Goal: Task Accomplishment & Management: Manage account settings

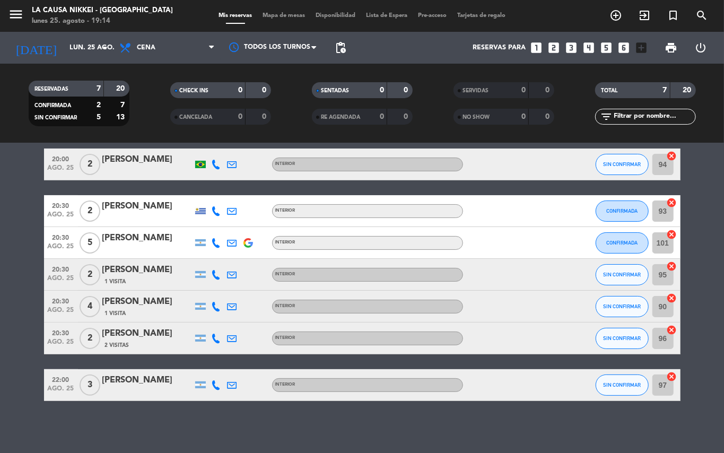
scroll to position [6, 0]
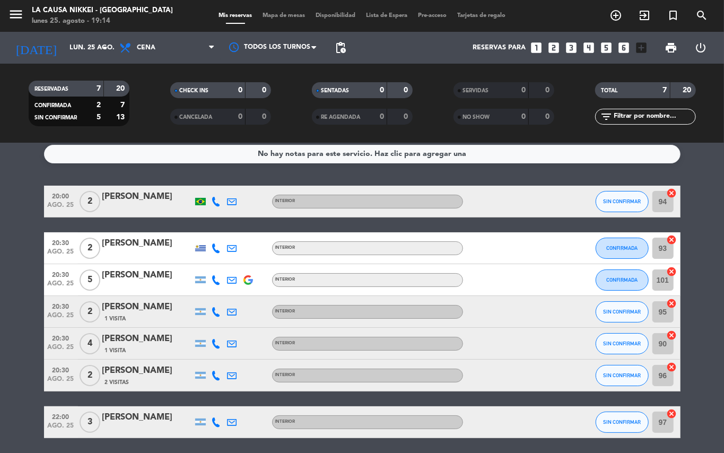
click at [0, 326] on bookings-row "20:00 ago. 25 2 [PERSON_NAME] INTERIOR SIN CONFIRMAR 94 cancel 20:30 ago. 25 2 …" at bounding box center [362, 312] width 724 height 253
drag, startPoint x: 0, startPoint y: 211, endPoint x: 0, endPoint y: 217, distance: 6.4
click at [0, 217] on bookings-row "20:00 ago. 25 2 [PERSON_NAME] INTERIOR SIN CONFIRMAR 94 cancel 20:30 ago. 25 2 …" at bounding box center [362, 312] width 724 height 253
drag, startPoint x: 612, startPoint y: 201, endPoint x: 605, endPoint y: 201, distance: 6.9
click at [605, 201] on span "SIN CONFIRMAR" at bounding box center [622, 201] width 38 height 6
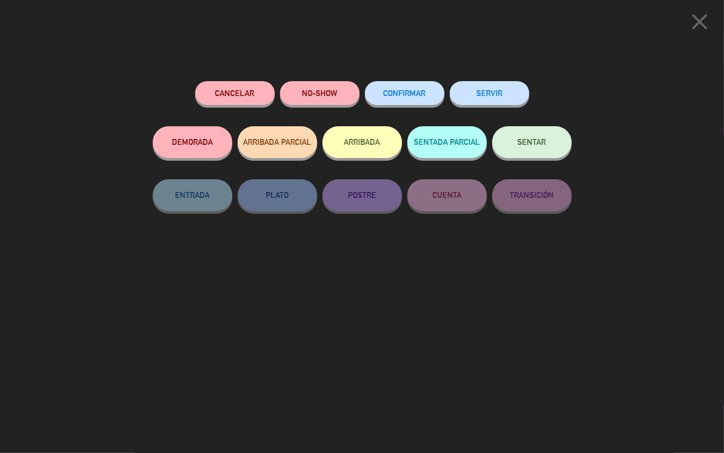
click at [533, 132] on button "SENTAR" at bounding box center [533, 142] width 80 height 32
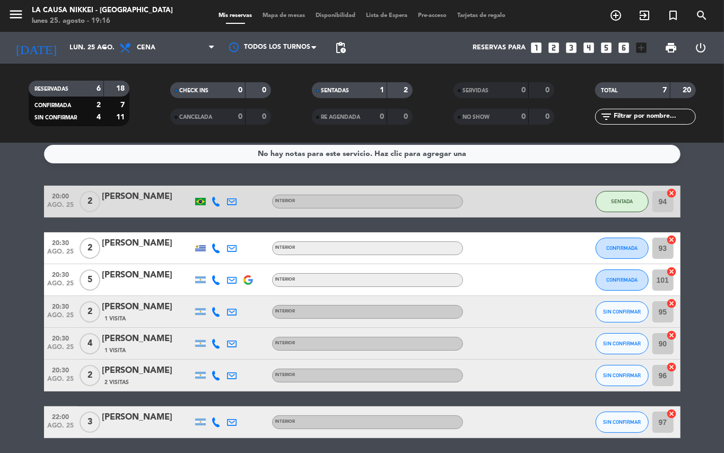
click at [219, 249] on icon at bounding box center [217, 249] width 10 height 10
click at [223, 230] on span "content_paste" at bounding box center [227, 230] width 8 height 8
click at [209, 279] on div at bounding box center [217, 279] width 16 height 31
click at [219, 285] on div at bounding box center [217, 279] width 16 height 31
click at [218, 279] on icon at bounding box center [217, 280] width 10 height 10
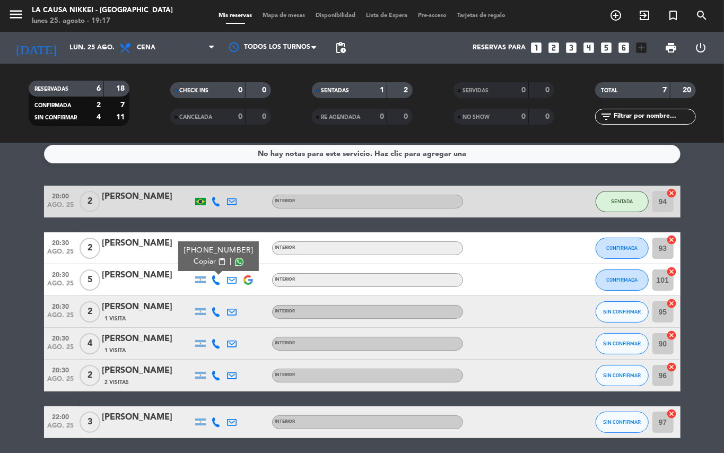
click at [219, 264] on span "content_paste" at bounding box center [222, 262] width 8 height 8
click at [213, 314] on icon at bounding box center [217, 312] width 10 height 10
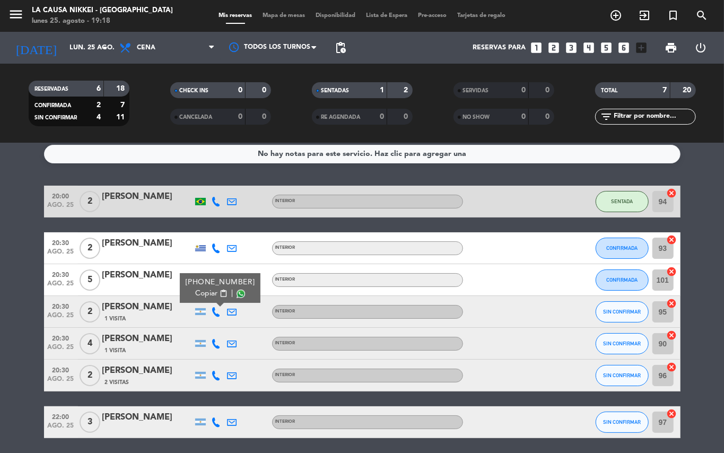
click at [223, 299] on button "Copiar content_paste" at bounding box center [211, 293] width 32 height 11
click at [213, 342] on icon at bounding box center [217, 344] width 10 height 10
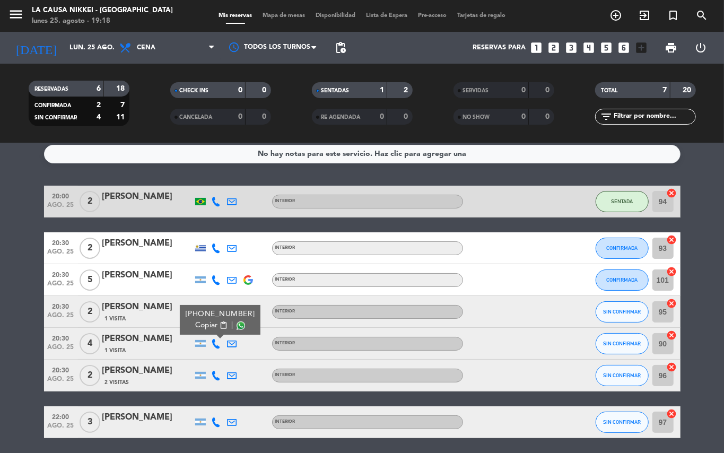
click at [214, 322] on button "Copiar content_paste" at bounding box center [211, 325] width 32 height 11
click at [215, 374] on icon at bounding box center [217, 376] width 10 height 10
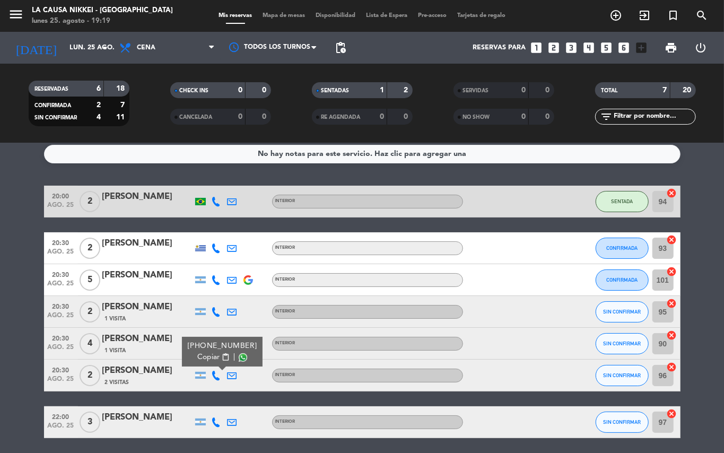
click at [221, 360] on span "content_paste" at bounding box center [225, 357] width 8 height 8
click at [215, 423] on icon at bounding box center [217, 423] width 10 height 10
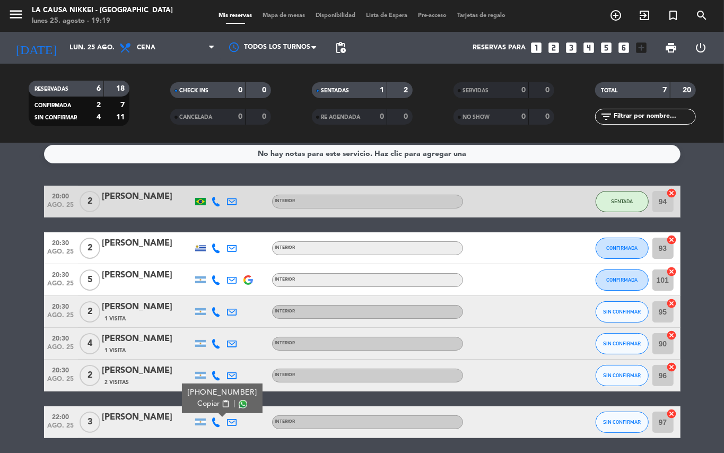
click at [221, 402] on span "content_paste" at bounding box center [225, 404] width 8 height 8
click at [621, 426] on button "SIN CONFIRMAR" at bounding box center [622, 422] width 53 height 21
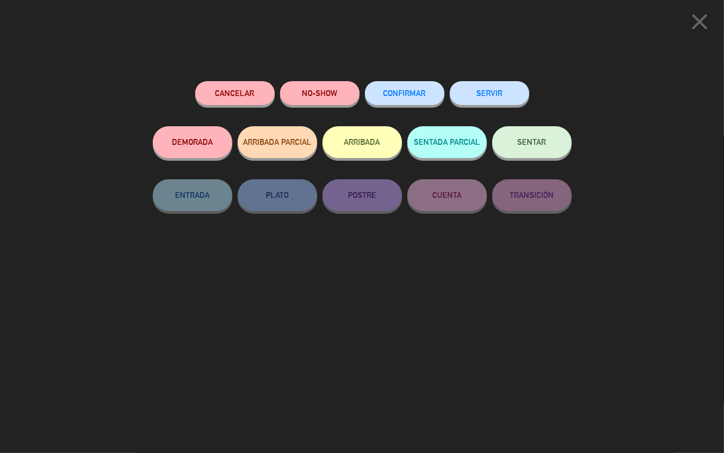
click at [423, 94] on span "CONFIRMAR" at bounding box center [405, 93] width 42 height 9
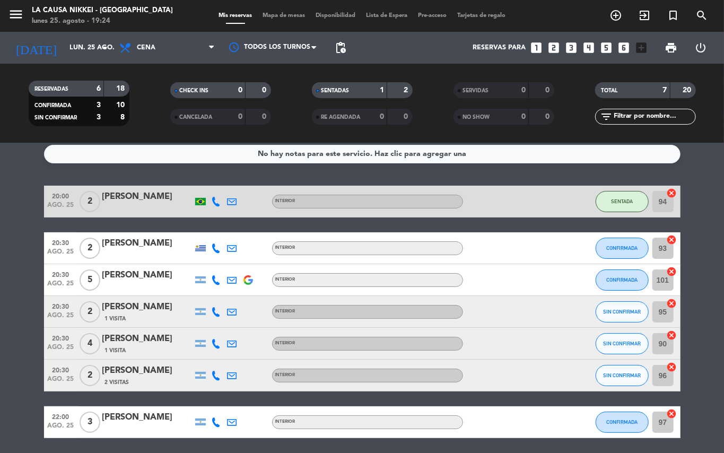
click at [0, 336] on bookings-row "20:00 ago. 25 2 [PERSON_NAME] INTERIOR SENTADA 94 cancel 20:30 ago. 25 2 [PERSO…" at bounding box center [362, 312] width 724 height 253
click at [621, 13] on icon "add_circle_outline" at bounding box center [616, 15] width 13 height 13
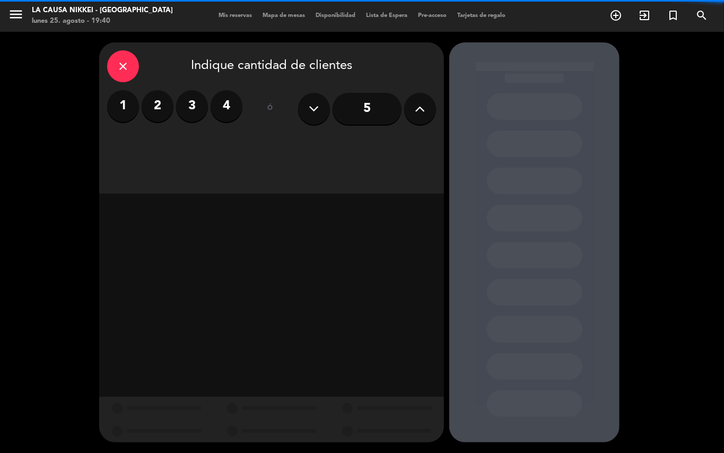
click at [153, 106] on label "2" at bounding box center [158, 106] width 32 height 32
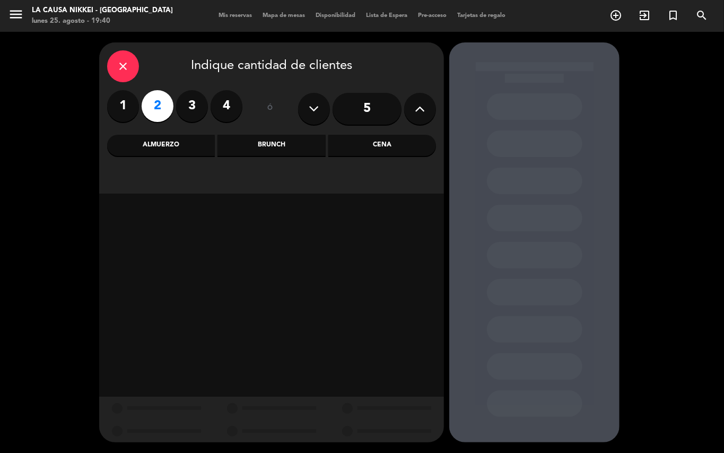
click at [382, 149] on div "Cena" at bounding box center [383, 145] width 108 height 21
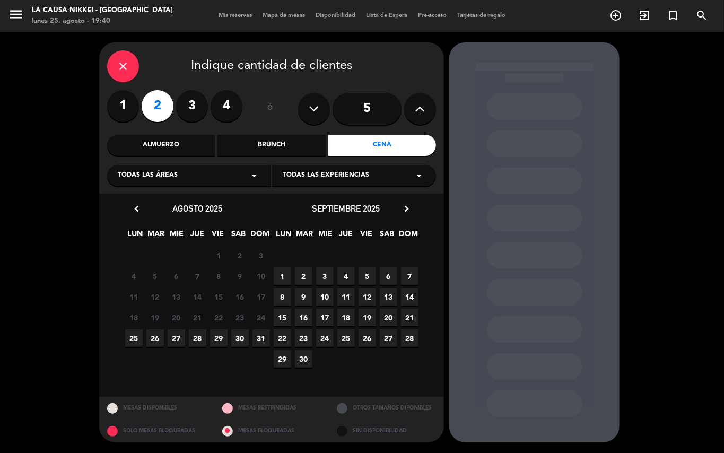
click at [132, 335] on span "25" at bounding box center [134, 339] width 18 height 18
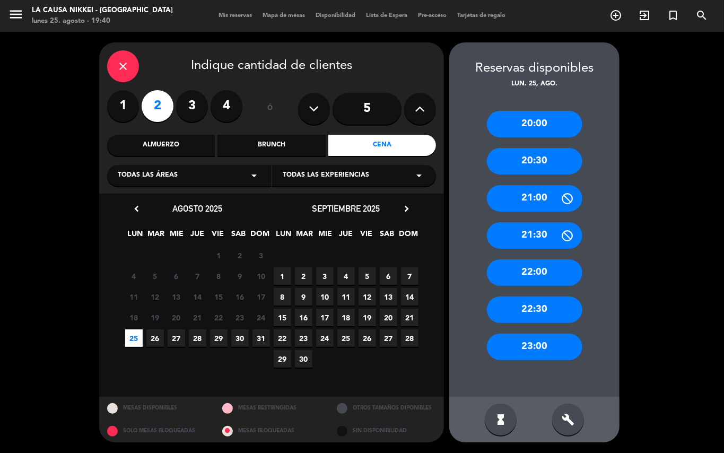
click at [535, 160] on div "20:30" at bounding box center [535, 161] width 96 height 27
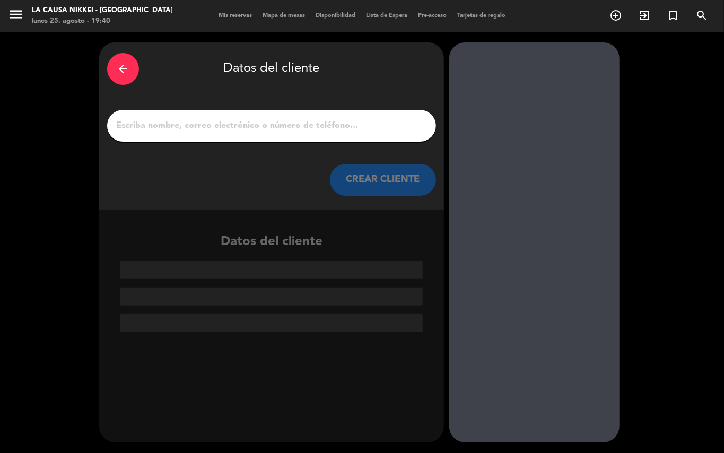
click at [306, 124] on input "1" at bounding box center [271, 125] width 313 height 15
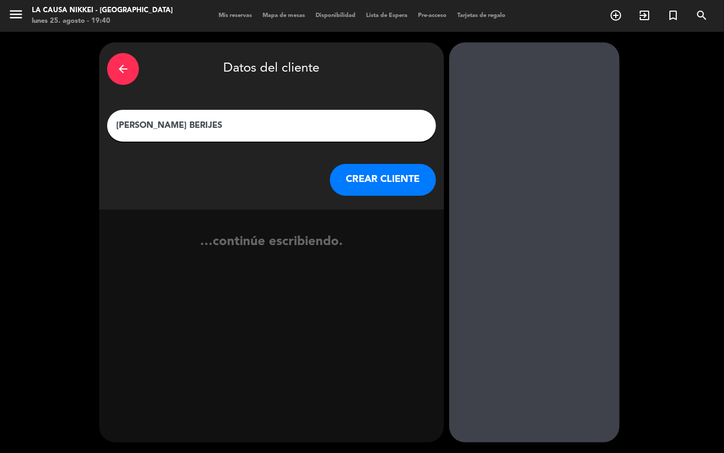
type input "[PERSON_NAME] BERIJES"
click at [418, 187] on button "CREAR CLIENTE" at bounding box center [383, 180] width 106 height 32
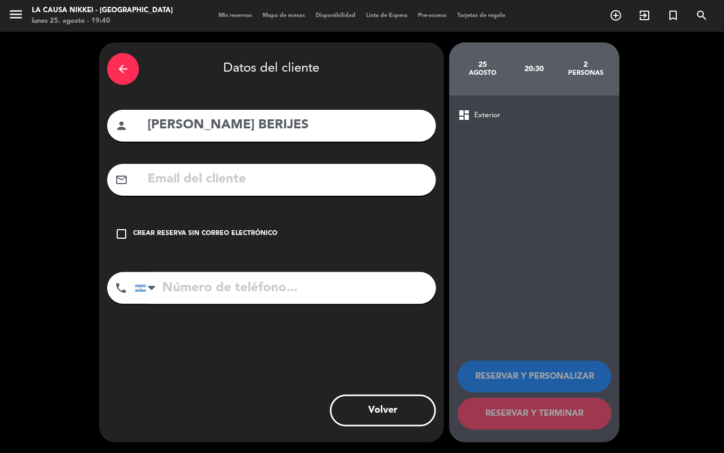
click at [223, 231] on div "Crear reserva sin correo electrónico" at bounding box center [205, 234] width 144 height 11
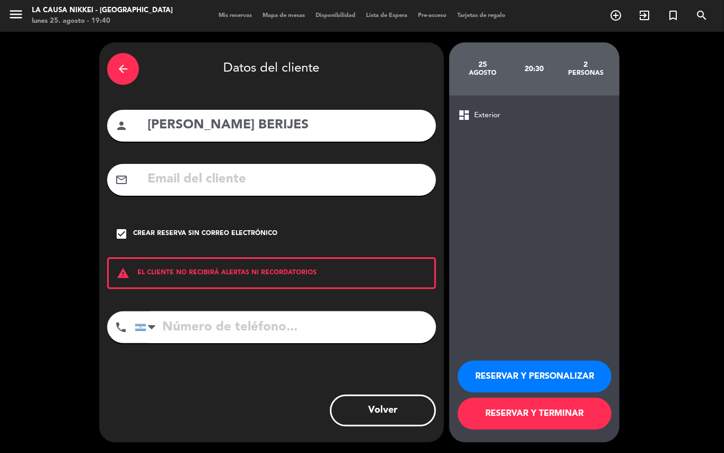
click at [317, 327] on input "tel" at bounding box center [285, 328] width 301 height 32
type input "1111111111"
click at [514, 373] on button "RESERVAR Y PERSONALIZAR" at bounding box center [535, 377] width 154 height 32
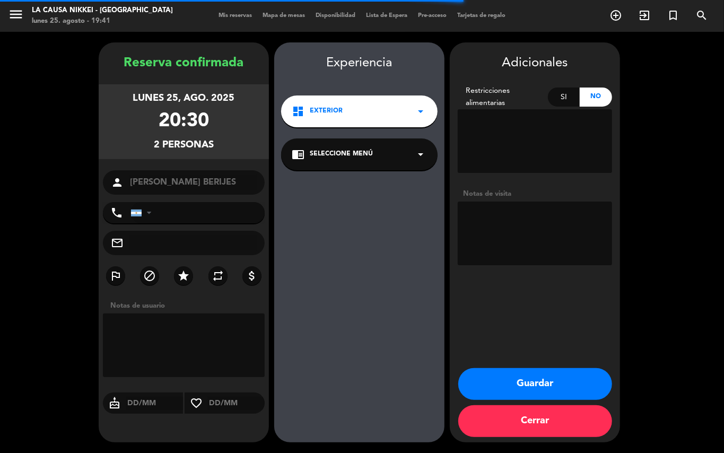
type input "[PHONE_NUMBER]"
click at [530, 248] on textarea at bounding box center [535, 234] width 154 height 64
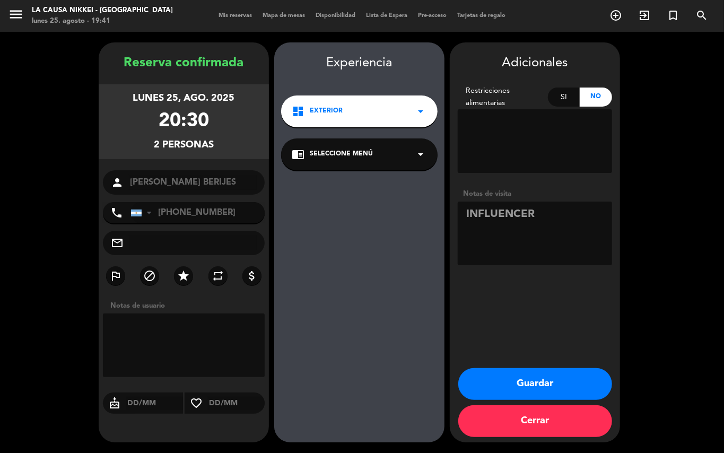
type textarea "INFLUENCER"
click at [557, 369] on button "Guardar" at bounding box center [536, 384] width 154 height 32
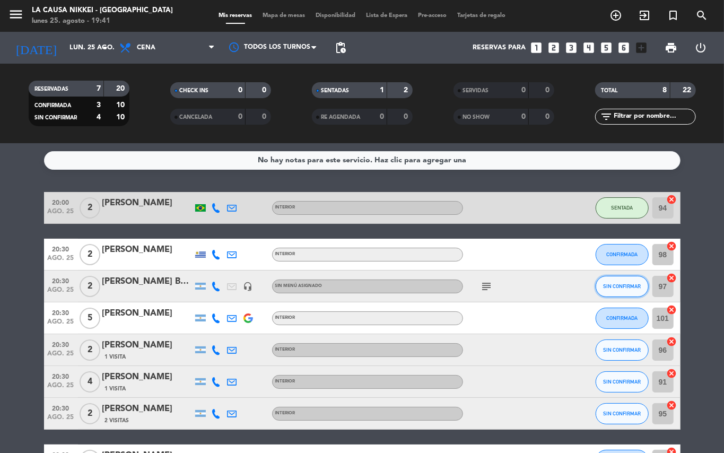
click at [627, 283] on span "SIN CONFIRMAR" at bounding box center [622, 286] width 38 height 6
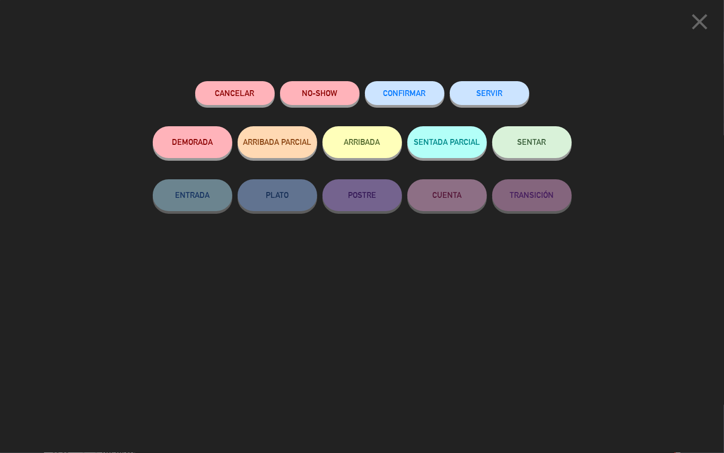
click at [404, 103] on button "CONFIRMAR" at bounding box center [405, 93] width 80 height 24
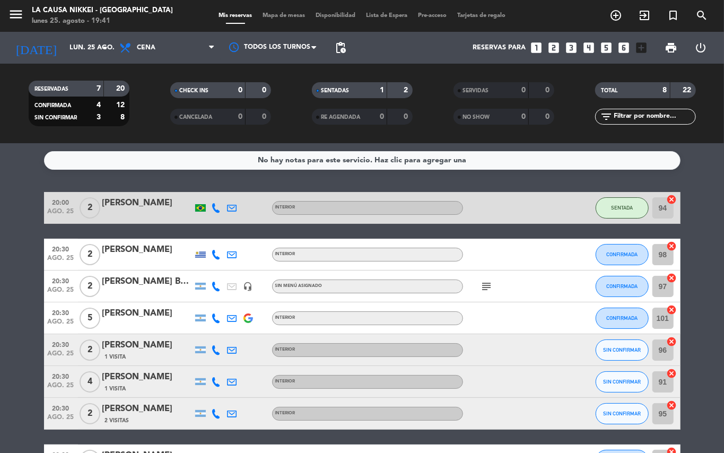
click at [2, 353] on bookings-row "20:00 ago. 25 2 [PERSON_NAME] INTERIOR SENTADA 94 cancel 20:30 ago. 25 2 [PERSO…" at bounding box center [362, 334] width 724 height 284
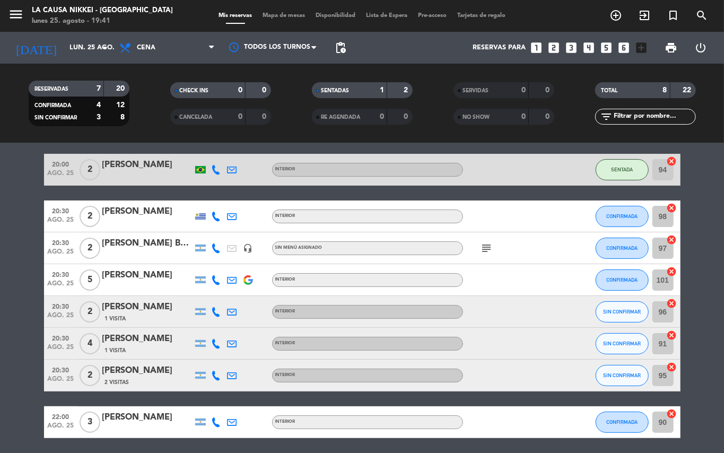
scroll to position [22, 0]
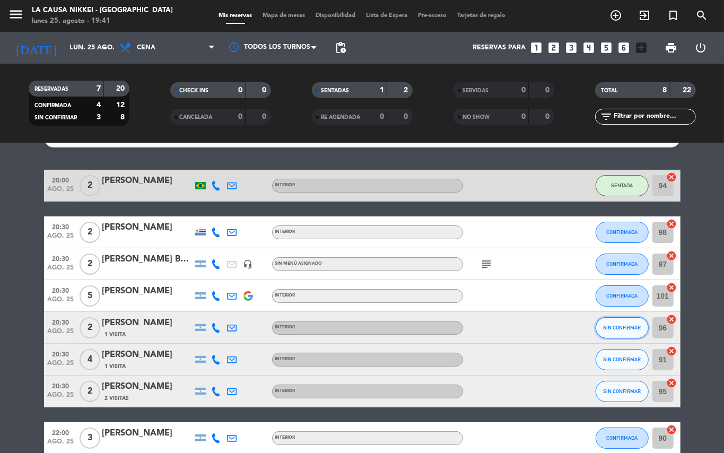
click at [619, 330] on button "SIN CONFIRMAR" at bounding box center [622, 327] width 53 height 21
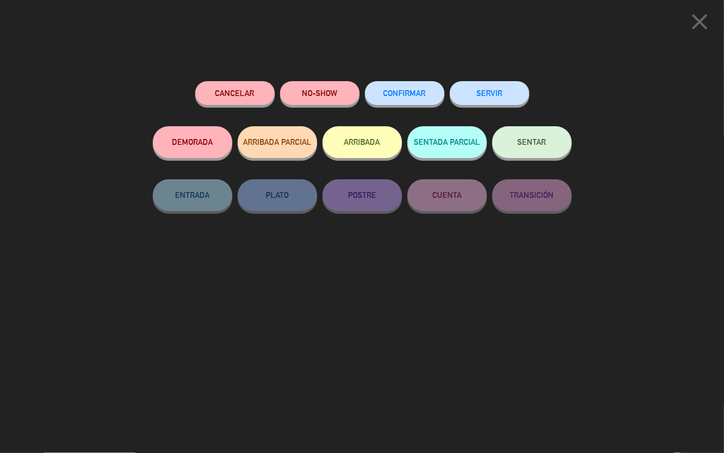
click at [418, 96] on span "CONFIRMAR" at bounding box center [405, 93] width 42 height 9
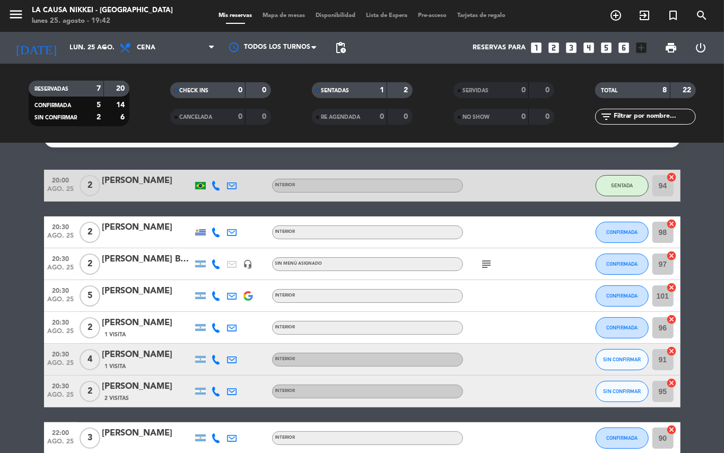
click at [724, 366] on bookings-row "20:00 ago. 25 2 [PERSON_NAME] INTERIOR SENTADA 94 cancel 20:30 ago. 25 2 [PERSO…" at bounding box center [362, 312] width 724 height 284
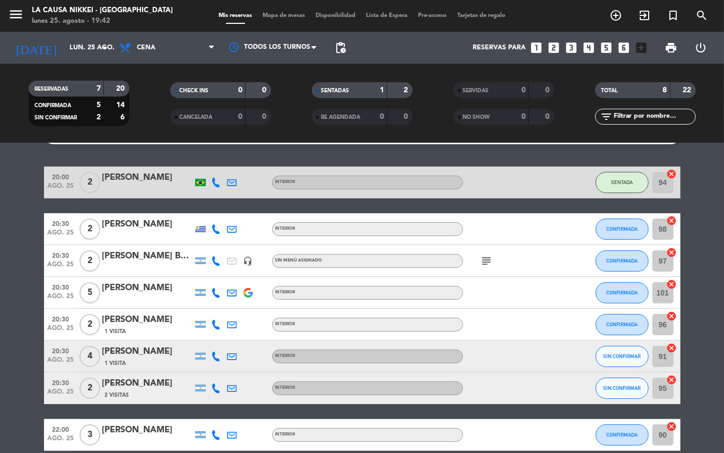
scroll to position [28, 0]
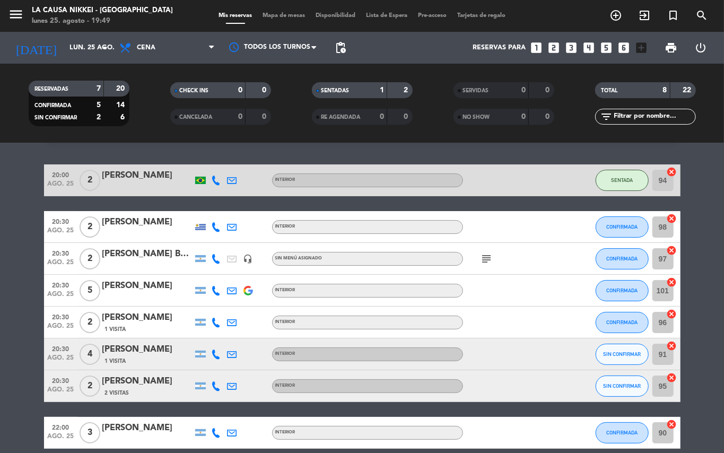
click at [0, 304] on bookings-row "20:00 ago. 25 2 [PERSON_NAME] INTERIOR SENTADA 94 cancel 20:30 ago. 25 2 [PERSO…" at bounding box center [362, 307] width 724 height 284
click at [0, 334] on bookings-row "20:00 ago. 25 2 [PERSON_NAME] INTERIOR SENTADA 94 cancel 20:30 ago. 25 2 [PERSO…" at bounding box center [362, 307] width 724 height 284
click at [0, 345] on bookings-row "20:00 ago. 25 2 [PERSON_NAME] INTERIOR SENTADA 94 cancel 20:30 ago. 25 2 [PERSO…" at bounding box center [362, 307] width 724 height 284
click at [622, 290] on span "CONFIRMADA" at bounding box center [622, 291] width 31 height 6
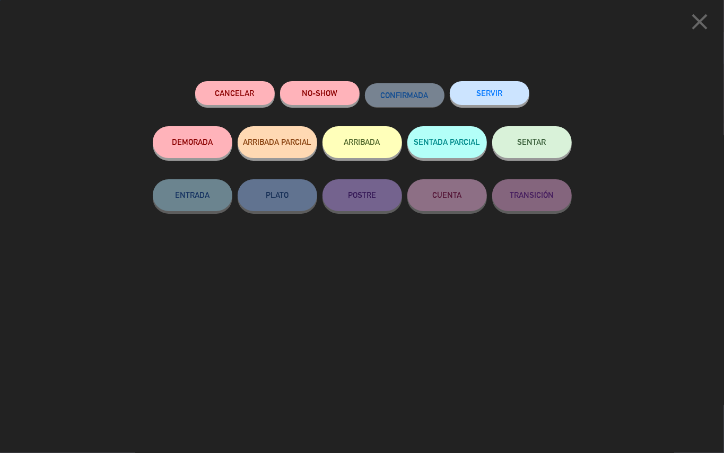
click at [557, 153] on button "SENTAR" at bounding box center [533, 142] width 80 height 32
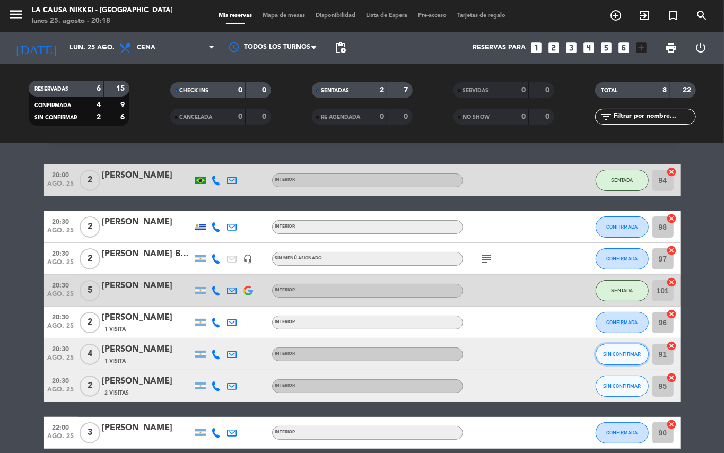
click at [617, 357] on button "SIN CONFIRMAR" at bounding box center [622, 354] width 53 height 21
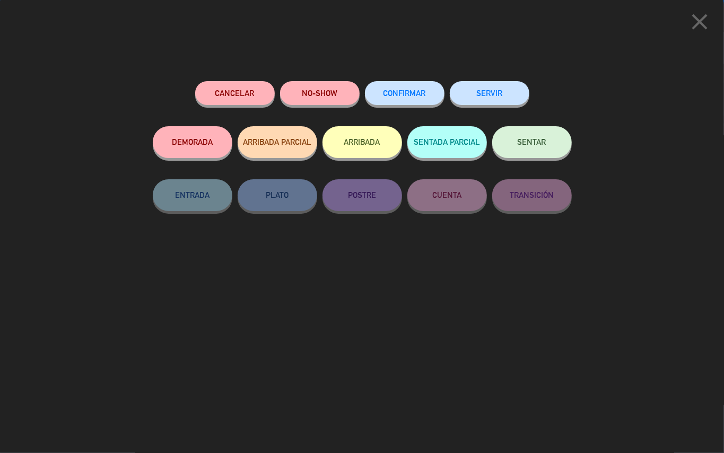
click at [525, 143] on span "SENTAR" at bounding box center [532, 141] width 29 height 9
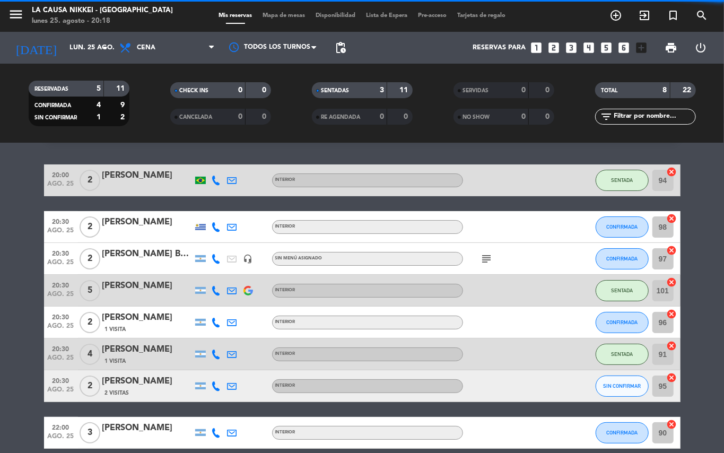
click at [0, 376] on bookings-row "20:00 ago. 25 2 [PERSON_NAME] INTERIOR SENTADA 94 cancel 20:30 ago. 25 2 [PERSO…" at bounding box center [362, 307] width 724 height 284
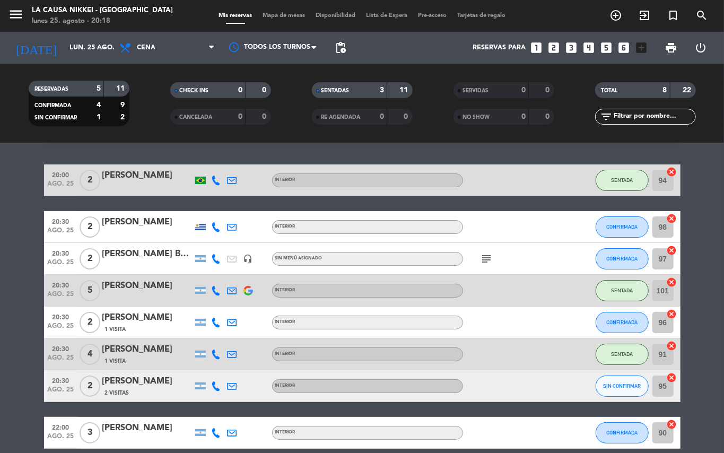
click at [18, 383] on bookings-row "20:00 ago. 25 2 [PERSON_NAME] INTERIOR SENTADA 94 cancel 20:30 ago. 25 2 [PERSO…" at bounding box center [362, 307] width 724 height 284
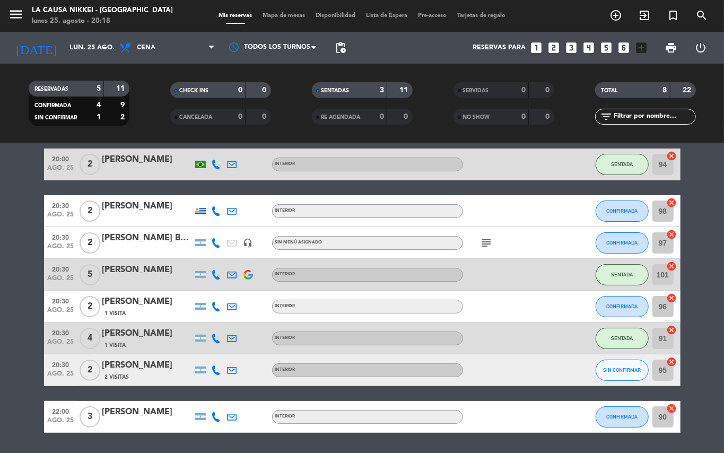
scroll to position [37, 0]
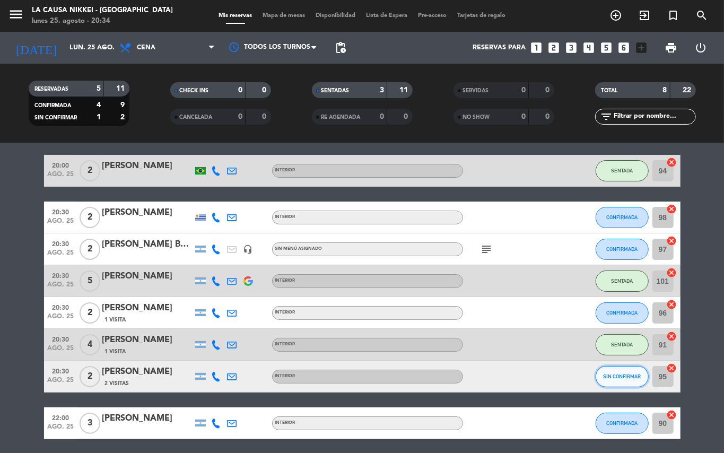
click at [627, 374] on span "SIN CONFIRMAR" at bounding box center [622, 377] width 38 height 6
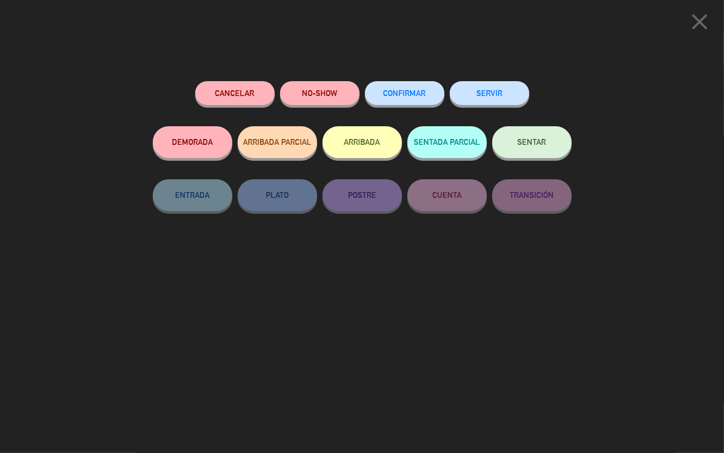
click at [542, 131] on button "SENTAR" at bounding box center [533, 142] width 80 height 32
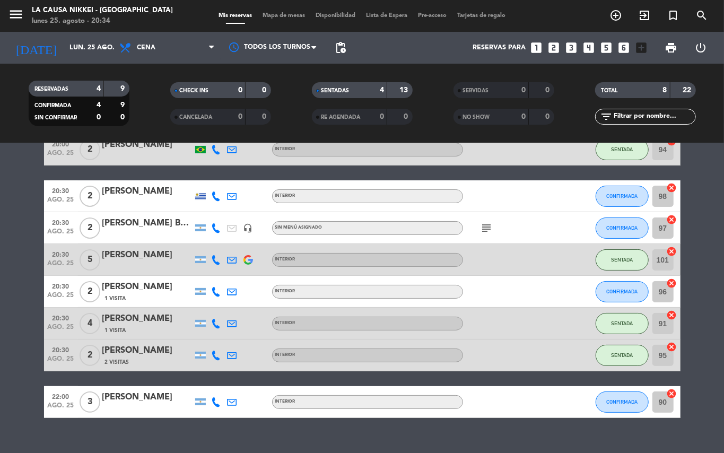
scroll to position [66, 0]
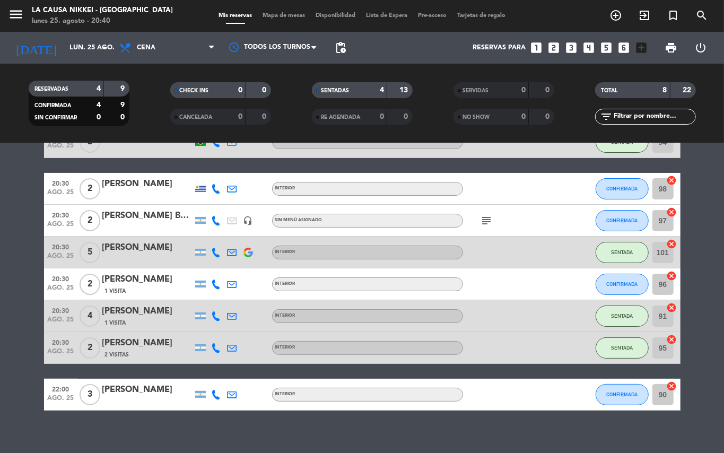
click at [614, 429] on div "No hay notas para este servicio. Haz clic para agregar una 20:00 ago. 25 2 [PER…" at bounding box center [362, 298] width 724 height 310
click at [615, 226] on button "CONFIRMADA" at bounding box center [622, 220] width 53 height 21
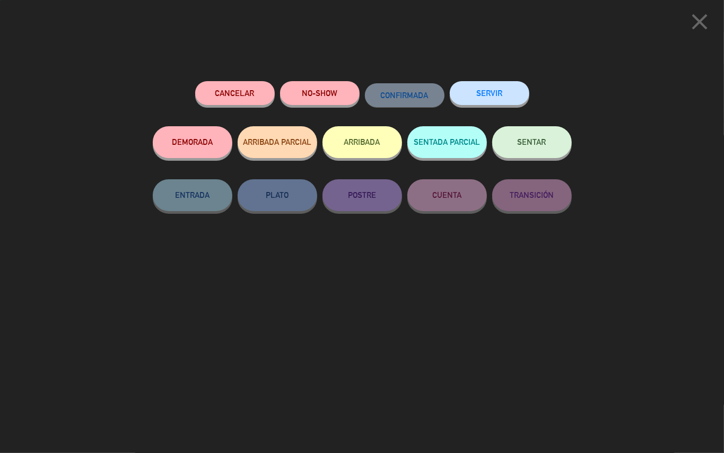
click at [542, 126] on div "SENTAR" at bounding box center [533, 152] width 80 height 53
click at [562, 143] on button "SENTAR" at bounding box center [533, 142] width 80 height 32
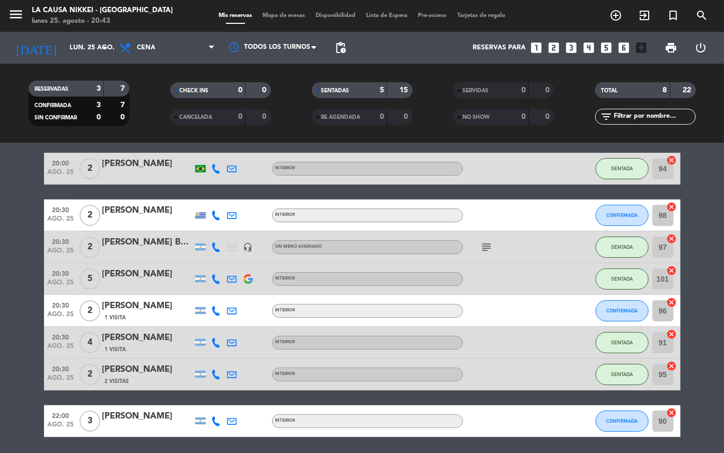
scroll to position [8, 0]
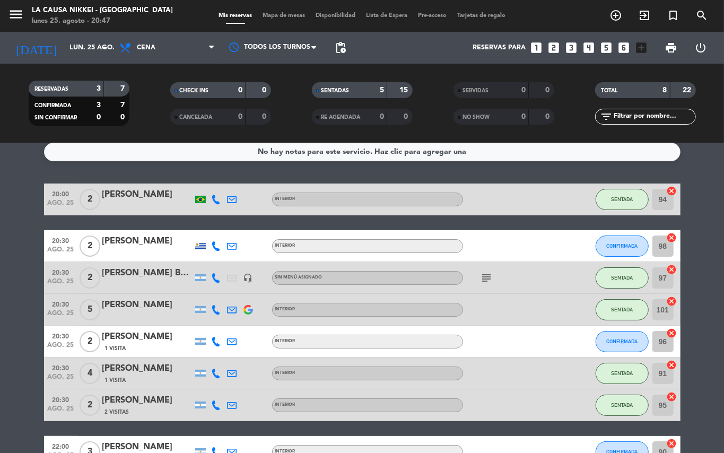
click at [220, 242] on icon at bounding box center [217, 246] width 10 height 10
click at [223, 229] on span "content_paste" at bounding box center [227, 228] width 8 height 8
click at [210, 340] on div at bounding box center [217, 341] width 16 height 31
click at [213, 340] on icon at bounding box center [217, 342] width 10 height 10
click at [219, 324] on span "content_paste" at bounding box center [223, 323] width 8 height 8
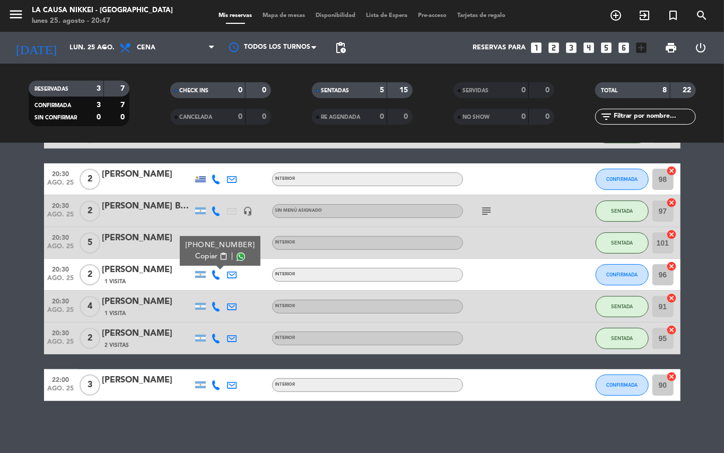
scroll to position [49, 0]
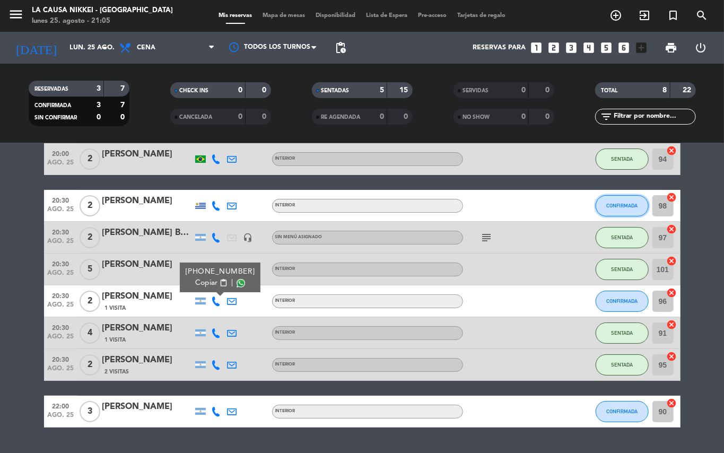
click at [610, 213] on button "CONFIRMADA" at bounding box center [622, 205] width 53 height 21
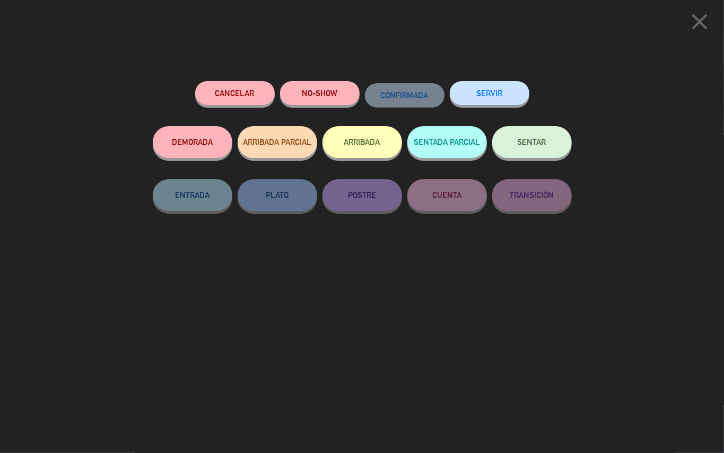
click at [524, 140] on span "SENTAR" at bounding box center [532, 141] width 29 height 9
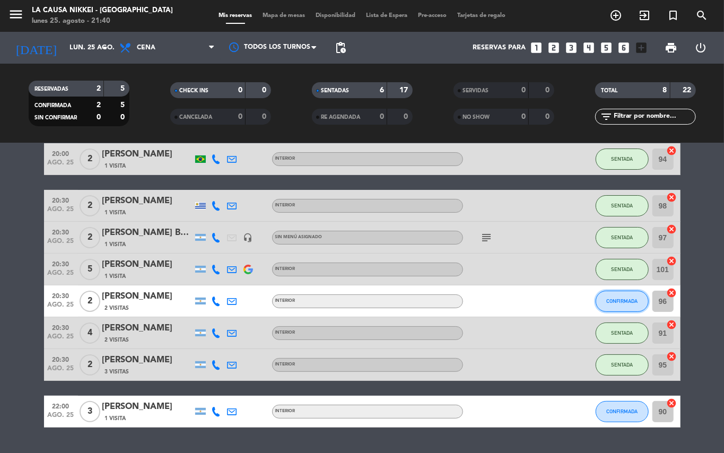
click at [622, 306] on button "CONFIRMADA" at bounding box center [622, 301] width 53 height 21
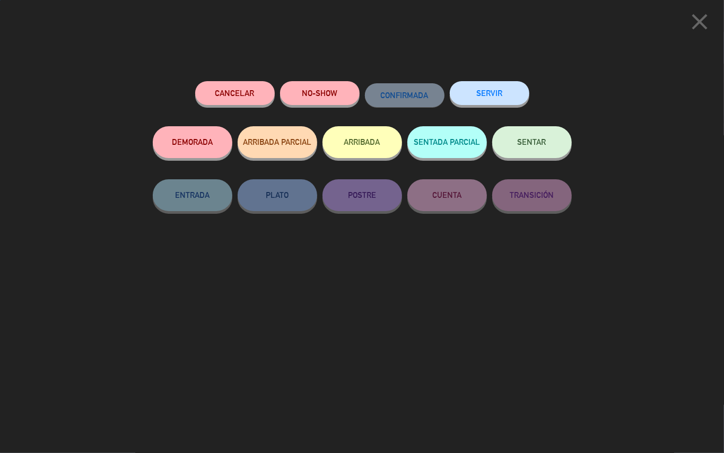
click at [319, 79] on div "Cancelar NO-SHOW CONFIRMADA SERVIR DEMORADA ARRIBADA PARCIAL ARRIBADA SENTADA P…" at bounding box center [362, 263] width 434 height 379
click at [323, 87] on button "NO-SHOW" at bounding box center [320, 93] width 80 height 24
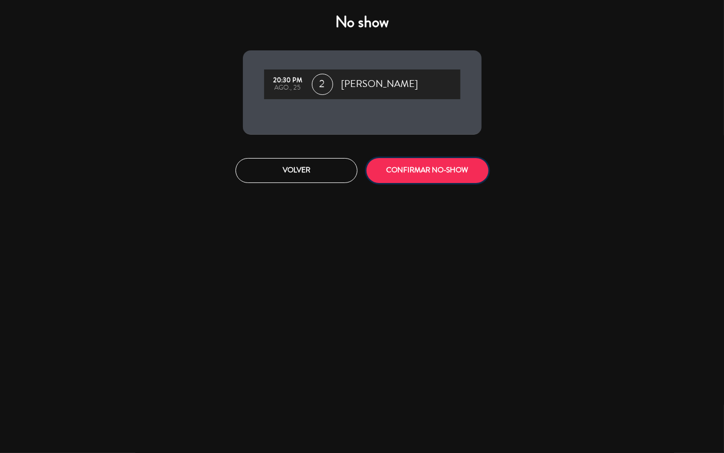
click at [436, 179] on button "CONFIRMAR NO-SHOW" at bounding box center [428, 170] width 122 height 25
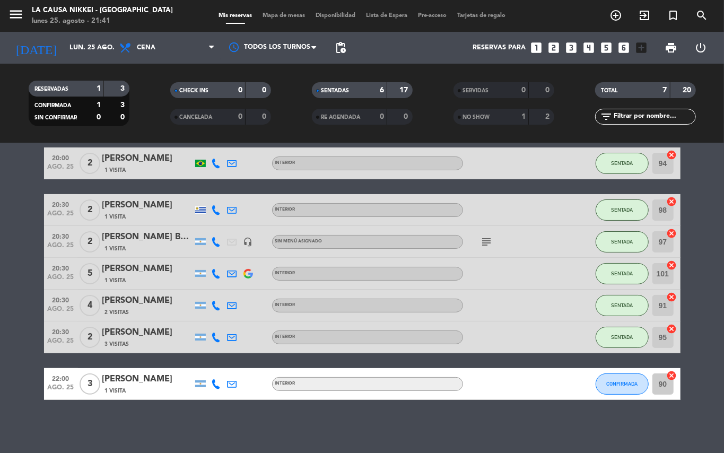
scroll to position [44, 0]
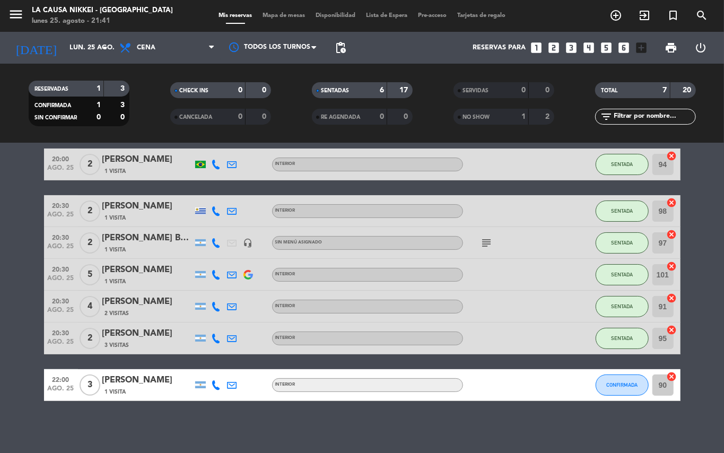
click at [0, 315] on bookings-row "20:00 ago. 25 2 [PERSON_NAME] 1 Visita INTERIOR SENTADA 94 cancel 20:30 ago. 25…" at bounding box center [362, 275] width 724 height 253
click at [0, 305] on bookings-row "20:00 ago. 25 2 [PERSON_NAME] 1 Visita INTERIOR SENTADA 94 cancel 20:30 ago. 25…" at bounding box center [362, 275] width 724 height 253
click at [0, 275] on bookings-row "20:00 ago. 25 2 [PERSON_NAME] 1 Visita INTERIOR SENTADA 94 cancel 20:30 ago. 25…" at bounding box center [362, 275] width 724 height 253
click at [610, 382] on span "CONFIRMADA" at bounding box center [622, 385] width 31 height 6
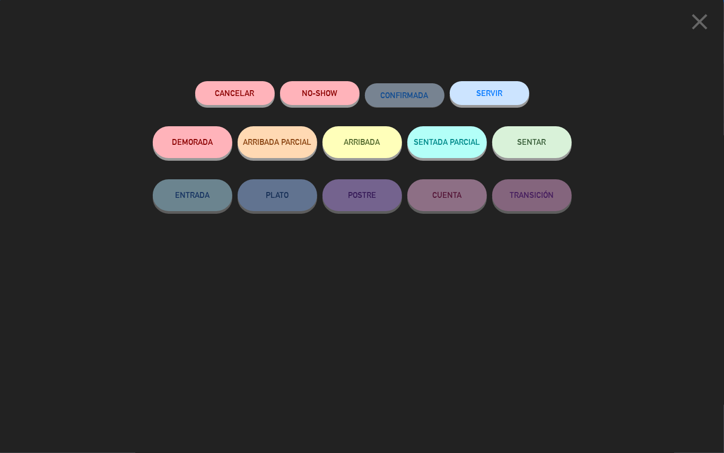
click at [518, 141] on span "SENTAR" at bounding box center [532, 141] width 29 height 9
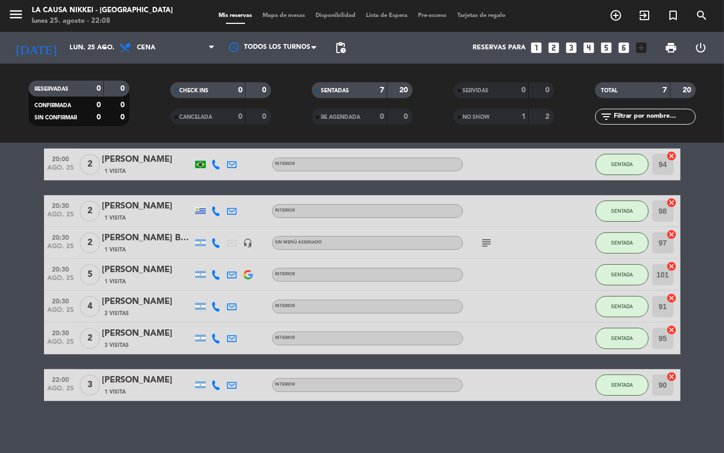
click at [0, 232] on bookings-row "20:00 ago. 25 2 [PERSON_NAME] 1 Visita INTERIOR SENTADA 94 cancel 20:30 ago. 25…" at bounding box center [362, 275] width 724 height 253
